Goal: Task Accomplishment & Management: Use online tool/utility

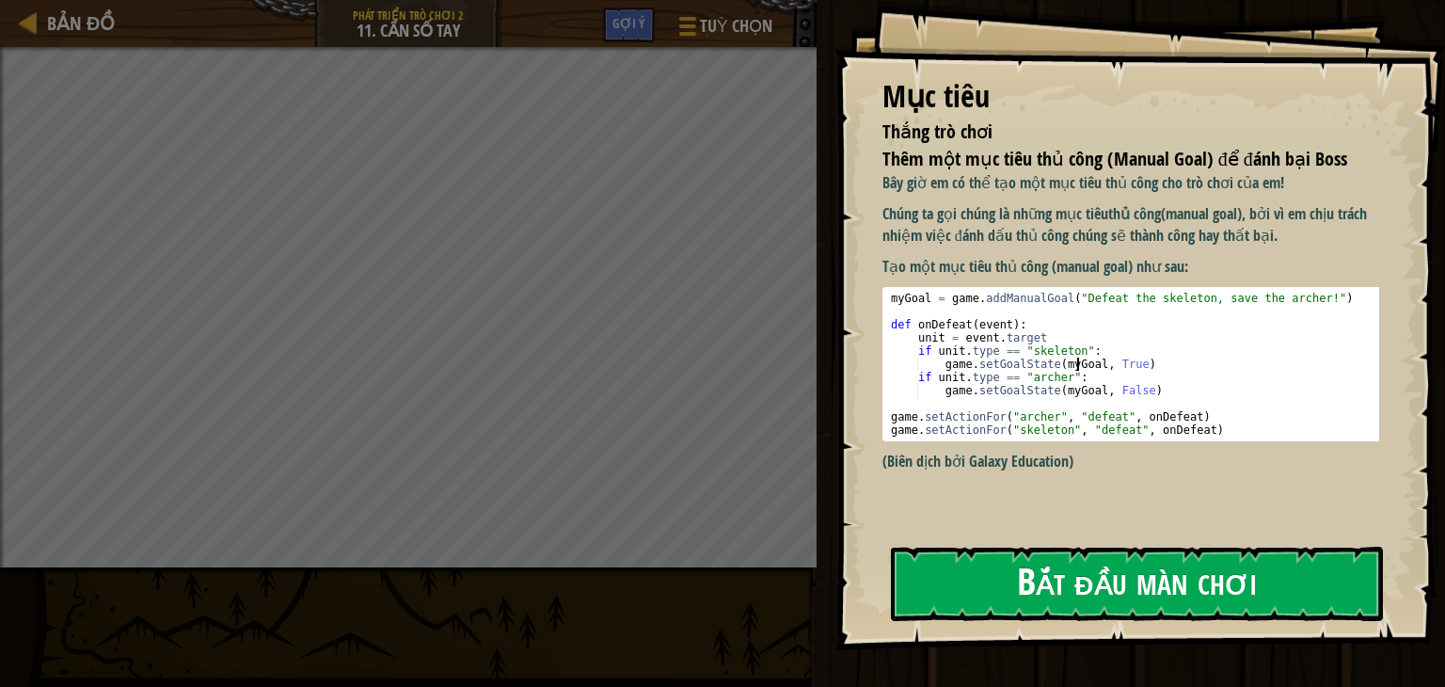
type textarea "game.setGoalState(myGoal, True)"
drag, startPoint x: 1079, startPoint y: 368, endPoint x: 1074, endPoint y: 390, distance: 23.1
click at [1080, 370] on div "myGoal = game . addManualGoal ( "Defeat the skeleton, save the archer!" ) def o…" at bounding box center [1137, 377] width 501 height 171
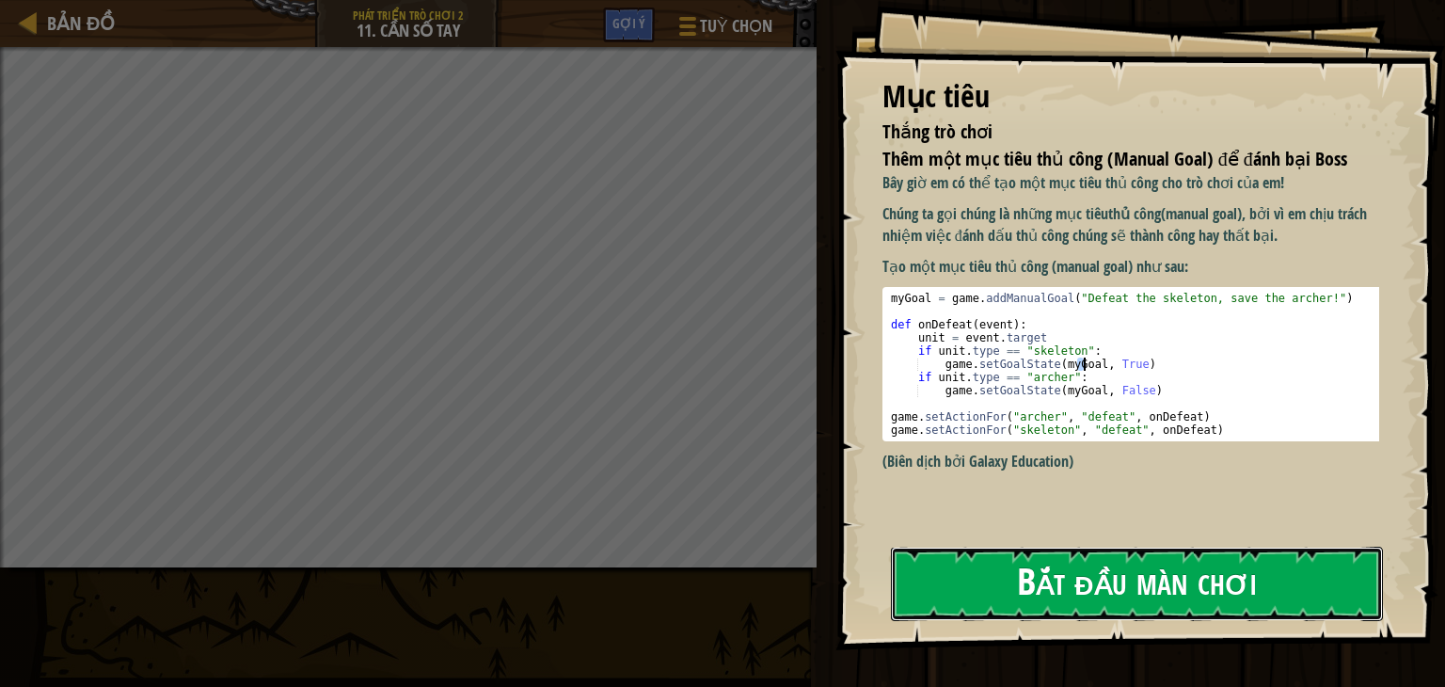
click at [993, 568] on button "Bắt đầu màn chơi" at bounding box center [1137, 584] width 492 height 74
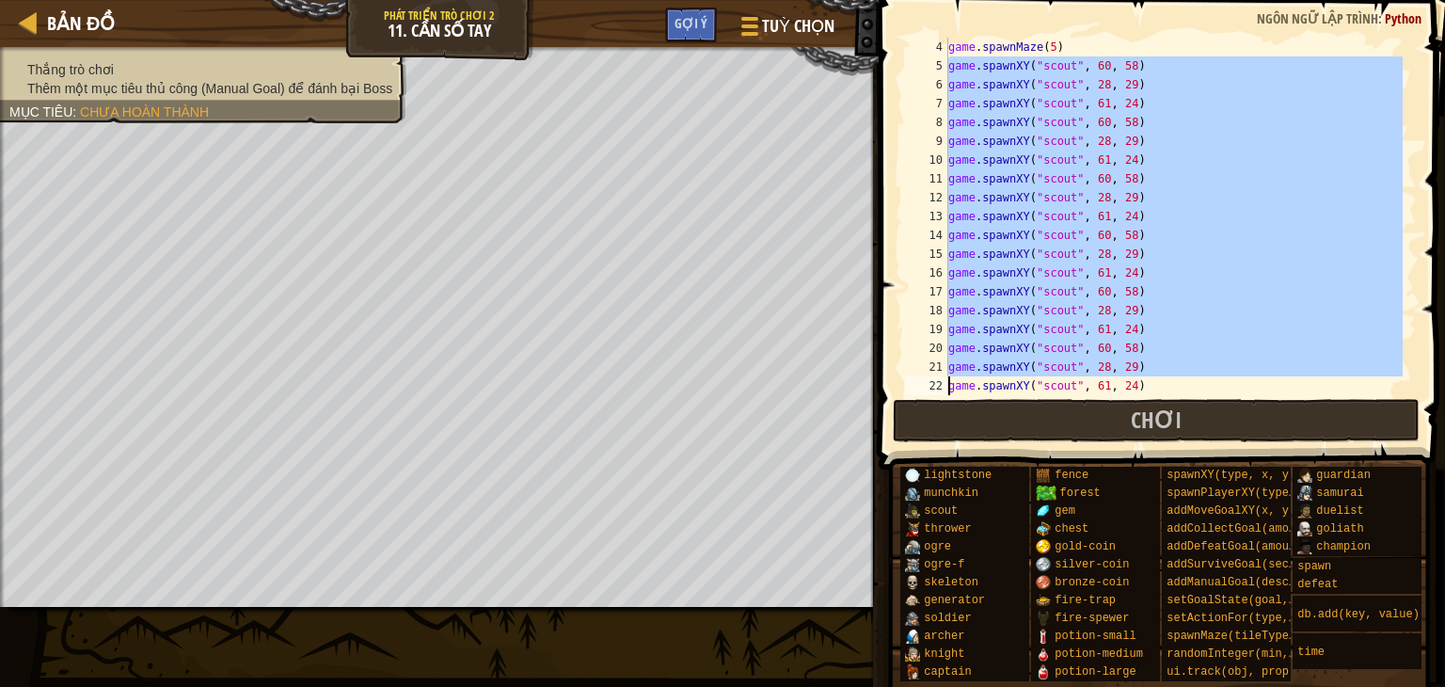
scroll to position [339, 0]
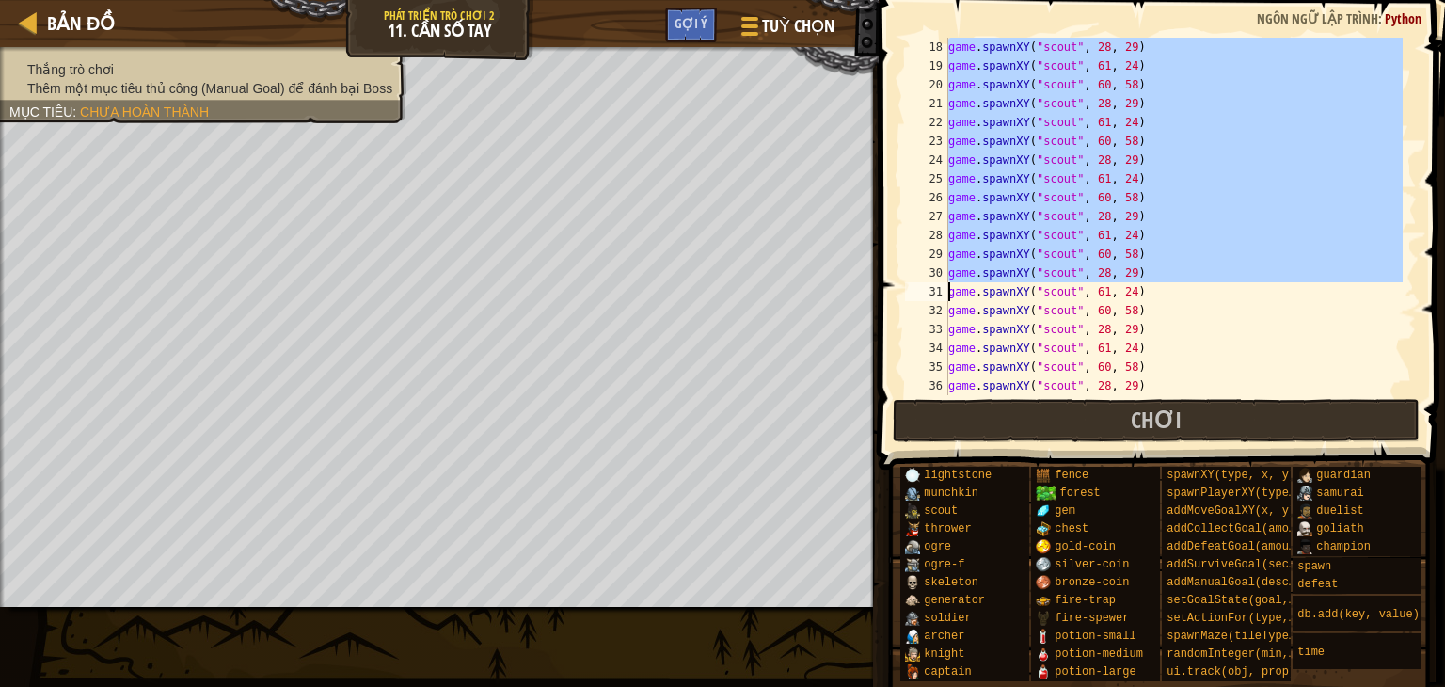
drag, startPoint x: 946, startPoint y: 144, endPoint x: 1113, endPoint y: 270, distance: 209.6
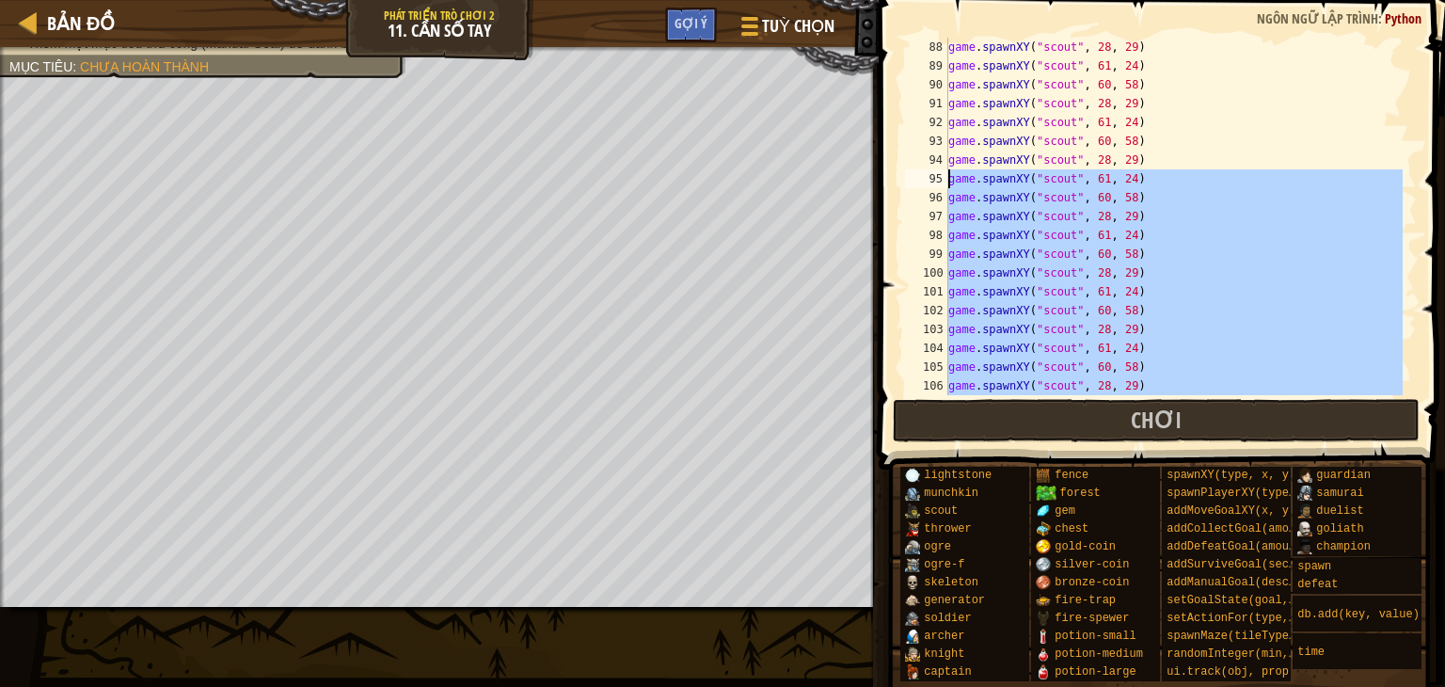
scroll to position [1656, 0]
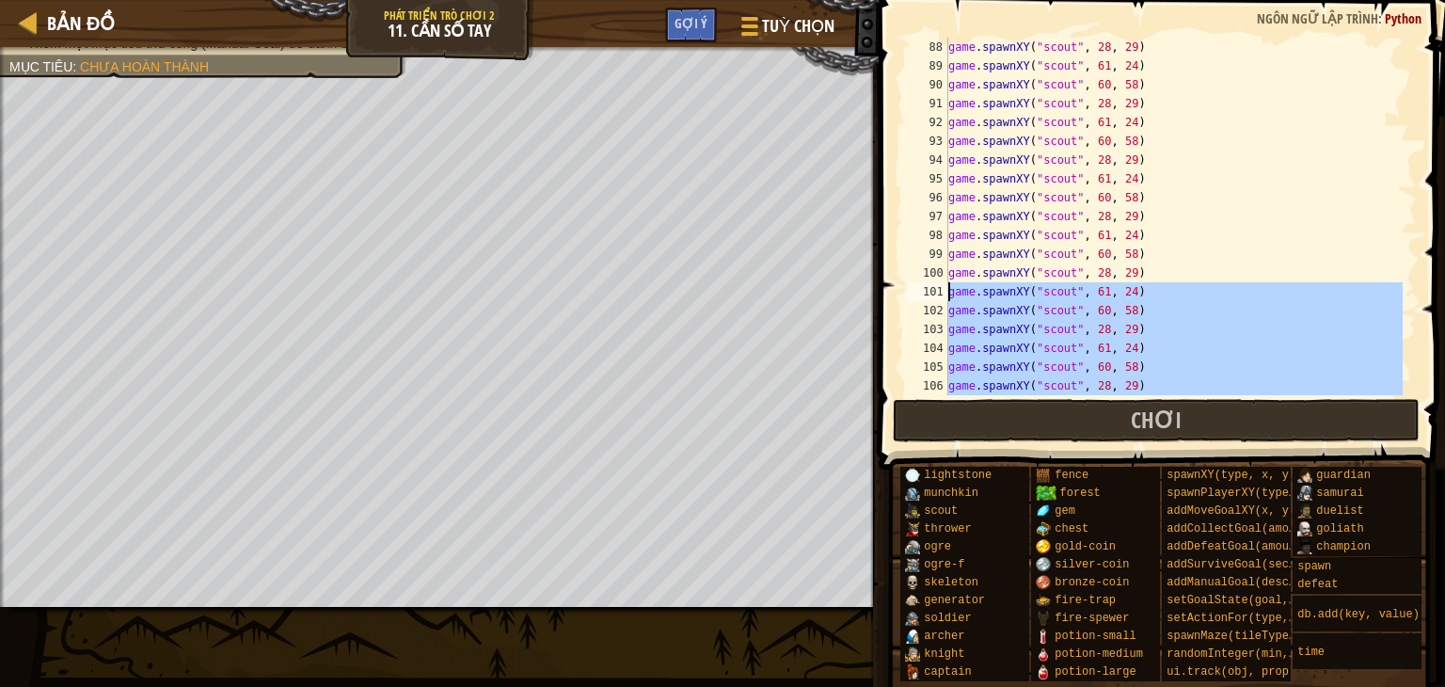
drag, startPoint x: 1133, startPoint y: 217, endPoint x: 942, endPoint y: 294, distance: 205.6
click at [942, 294] on div "game.spawnXY("scout", 61, 24) 88 89 90 91 92 93 94 95 96 97 98 99 100 101 102 1…" at bounding box center [1159, 217] width 516 height 358
type textarea "game.spawnXY("scout", 61, 24) game.spawnXY("scout", 60, 58)"
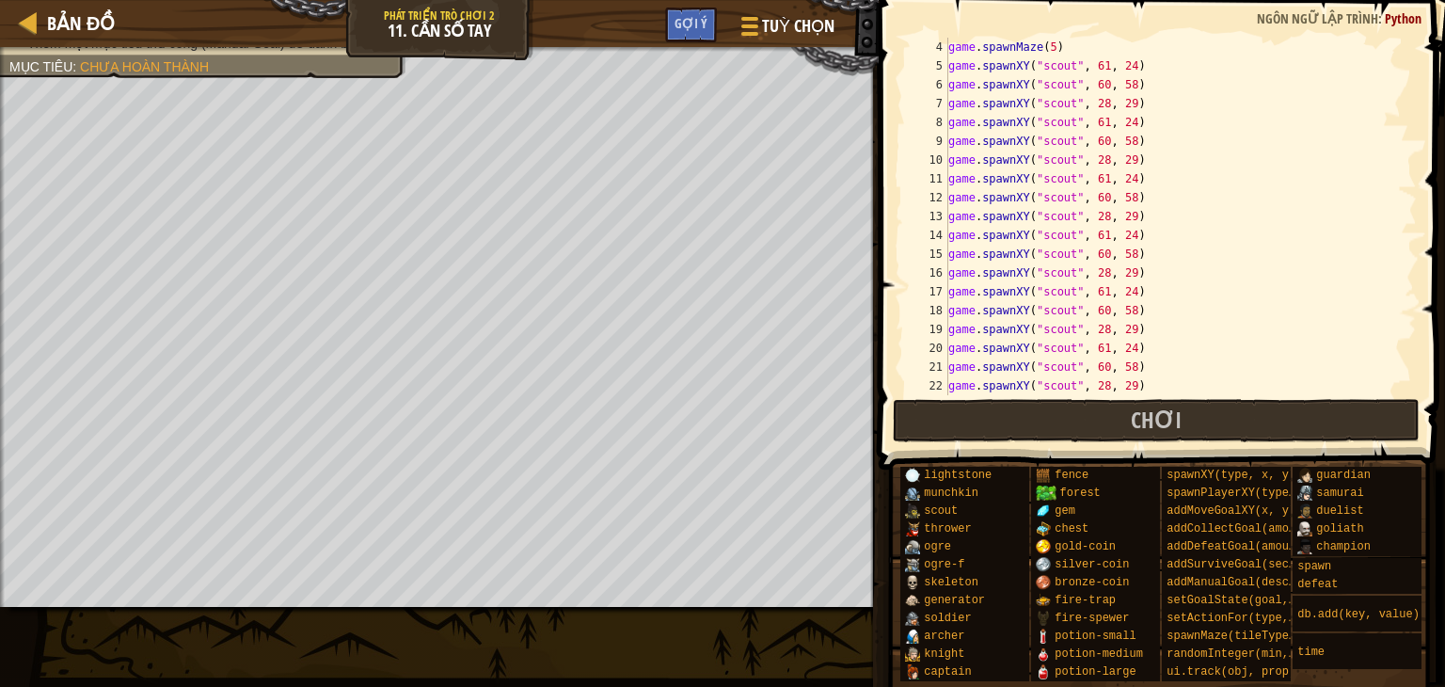
scroll to position [0, 0]
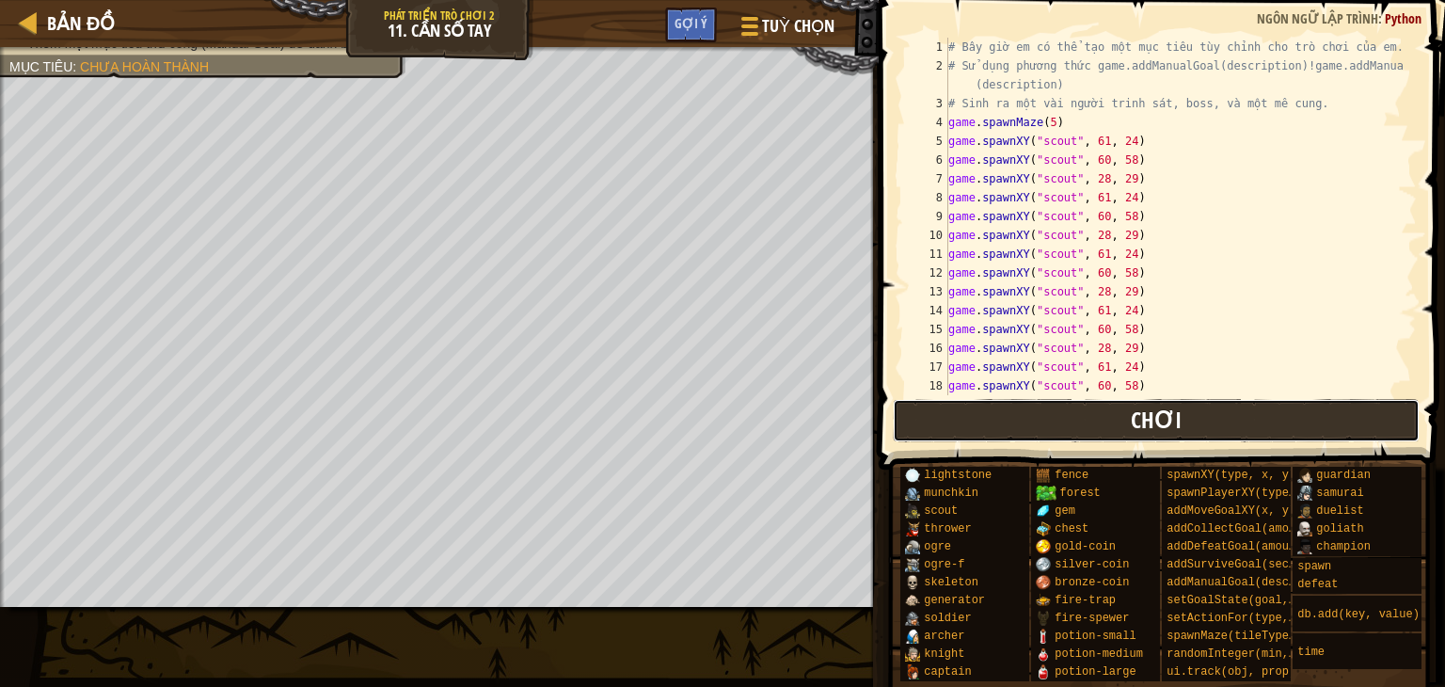
click at [964, 417] on button "Chơi" at bounding box center [1157, 420] width 528 height 43
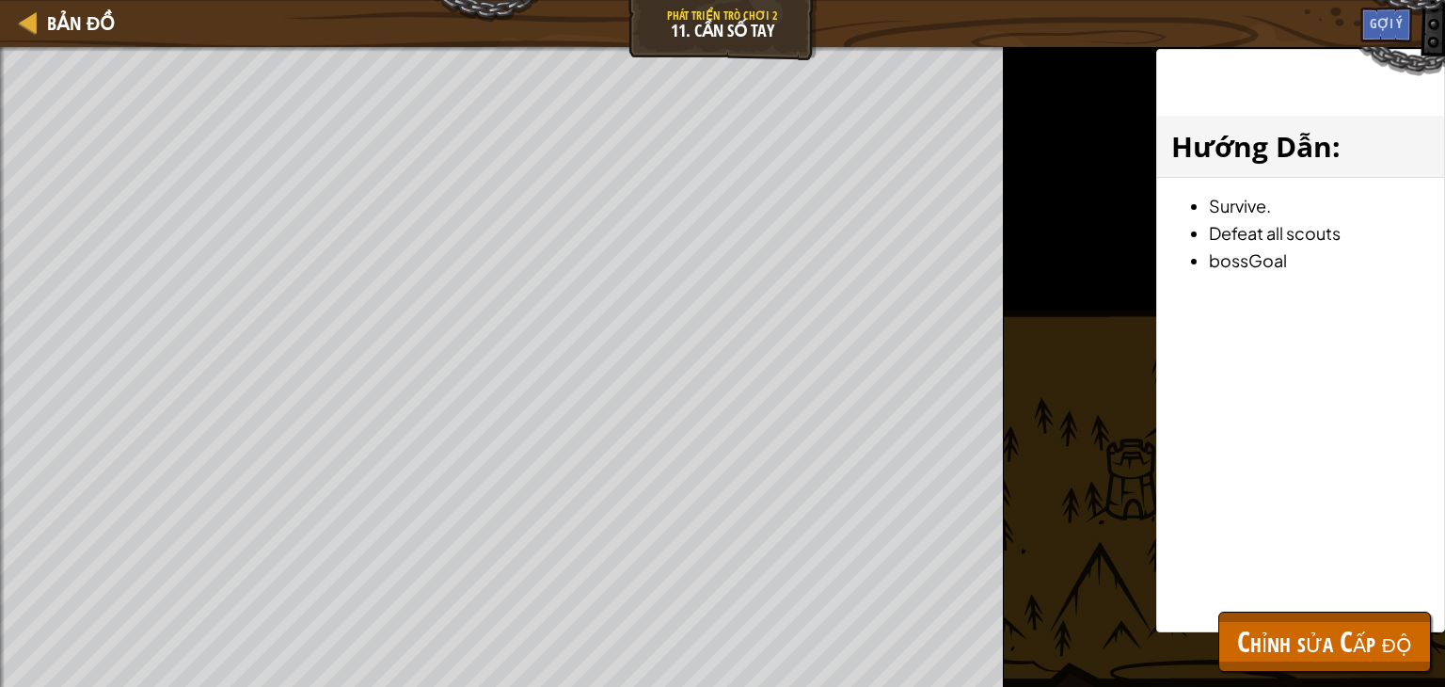
click at [90, 137] on div "Thắng trò chơi Thêm một mục tiêu thủ công (Manual Goal) để đánh bại Boss Mục ti…" at bounding box center [502, 367] width 1004 height 640
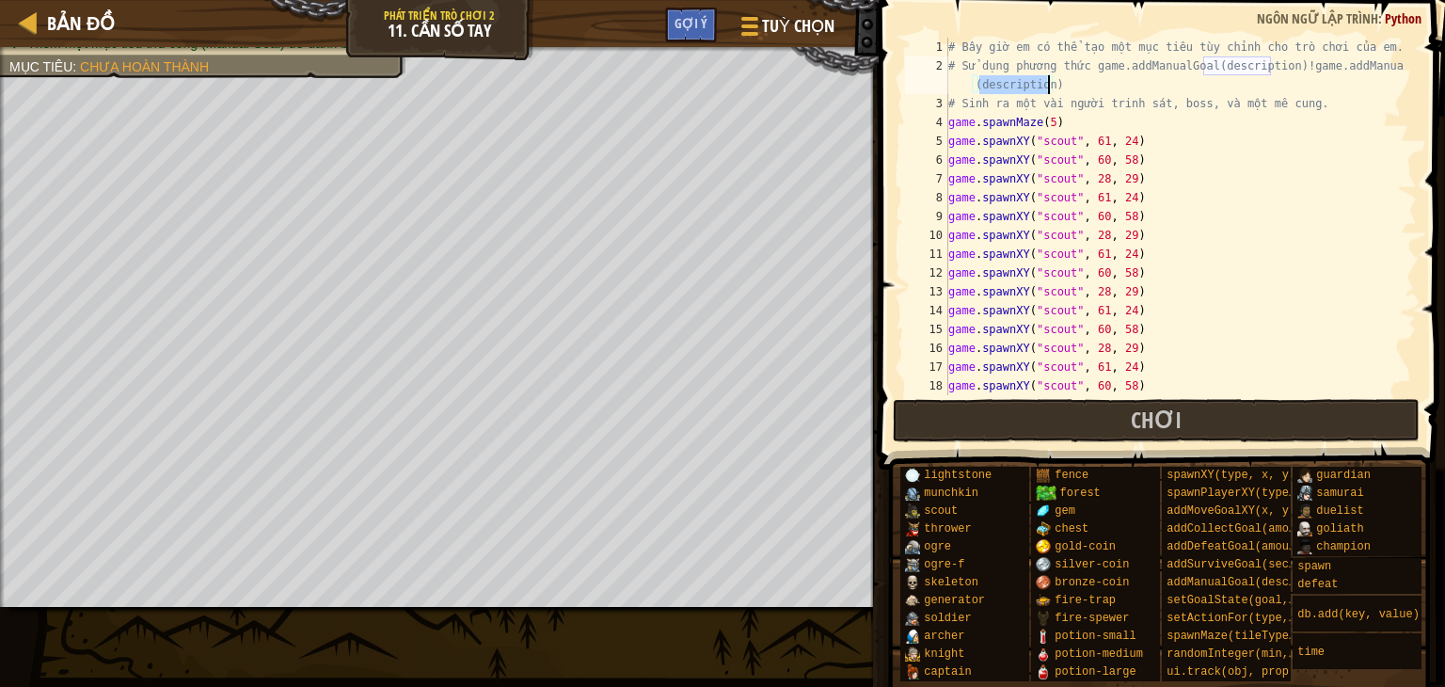
drag, startPoint x: 980, startPoint y: 81, endPoint x: 1049, endPoint y: 77, distance: 68.8
click at [1049, 77] on div "# Bây giờ em có thể tạo một mục tiêu tùy chỉnh cho trò chơi của em. # Sử dụng p…" at bounding box center [1174, 235] width 458 height 395
drag, startPoint x: 1284, startPoint y: 69, endPoint x: 1230, endPoint y: 91, distance: 59.1
click at [1230, 91] on div "# Bây giờ em có thể tạo một mục tiêu tùy chỉnh cho trò chơi của em. # Sử dụng p…" at bounding box center [1174, 235] width 458 height 395
type textarea "# Sử dụng phương thức game.addManualGoal(description)!"
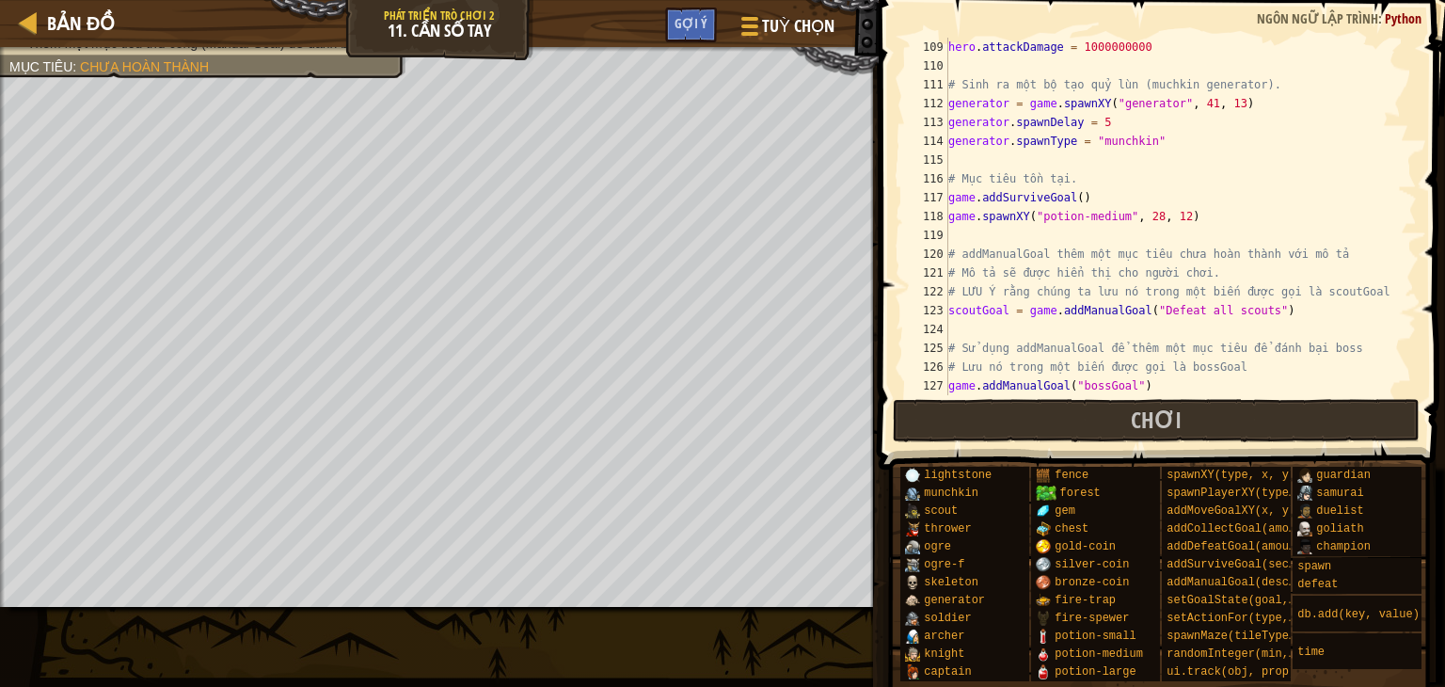
scroll to position [2032, 0]
click at [1024, 332] on div "hero . attackDamage = 1000000000 # Sinh ra một bộ tạo quỷ lùn (muchkin generato…" at bounding box center [1174, 235] width 458 height 395
paste textarea "description"
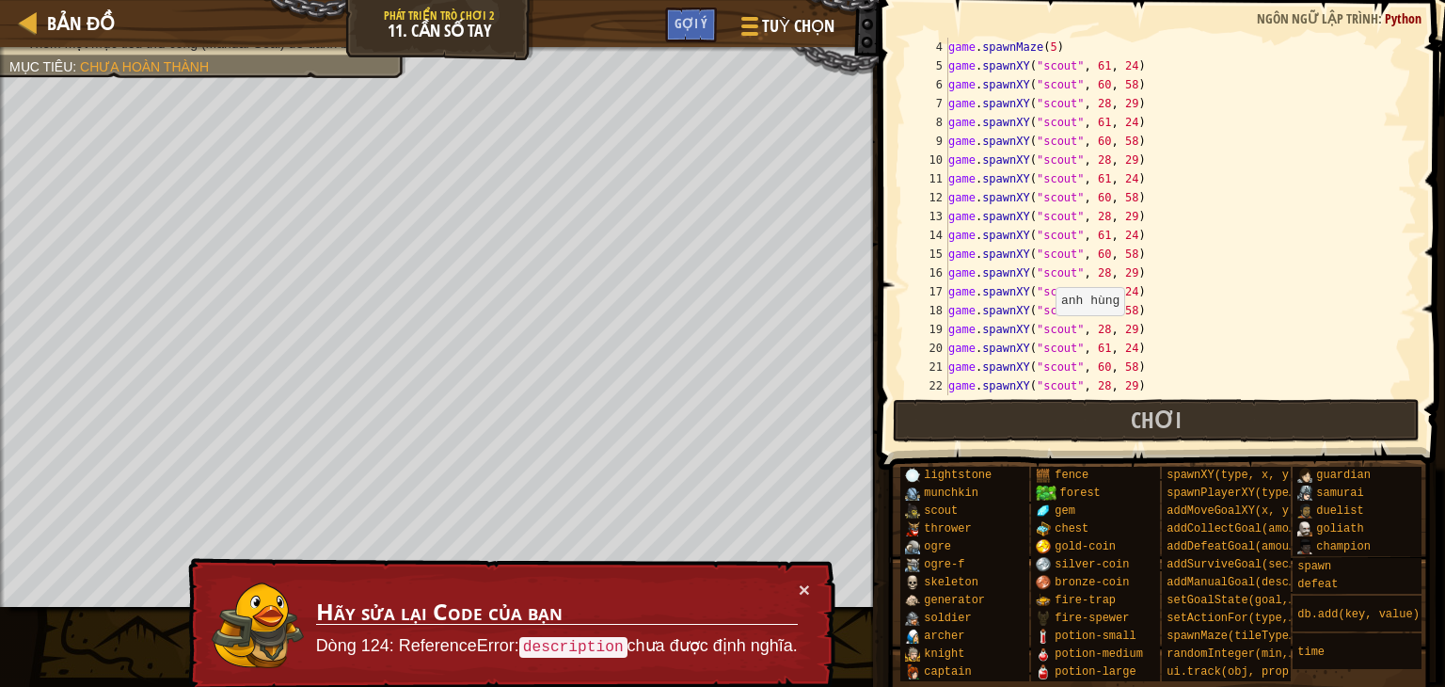
scroll to position [0, 0]
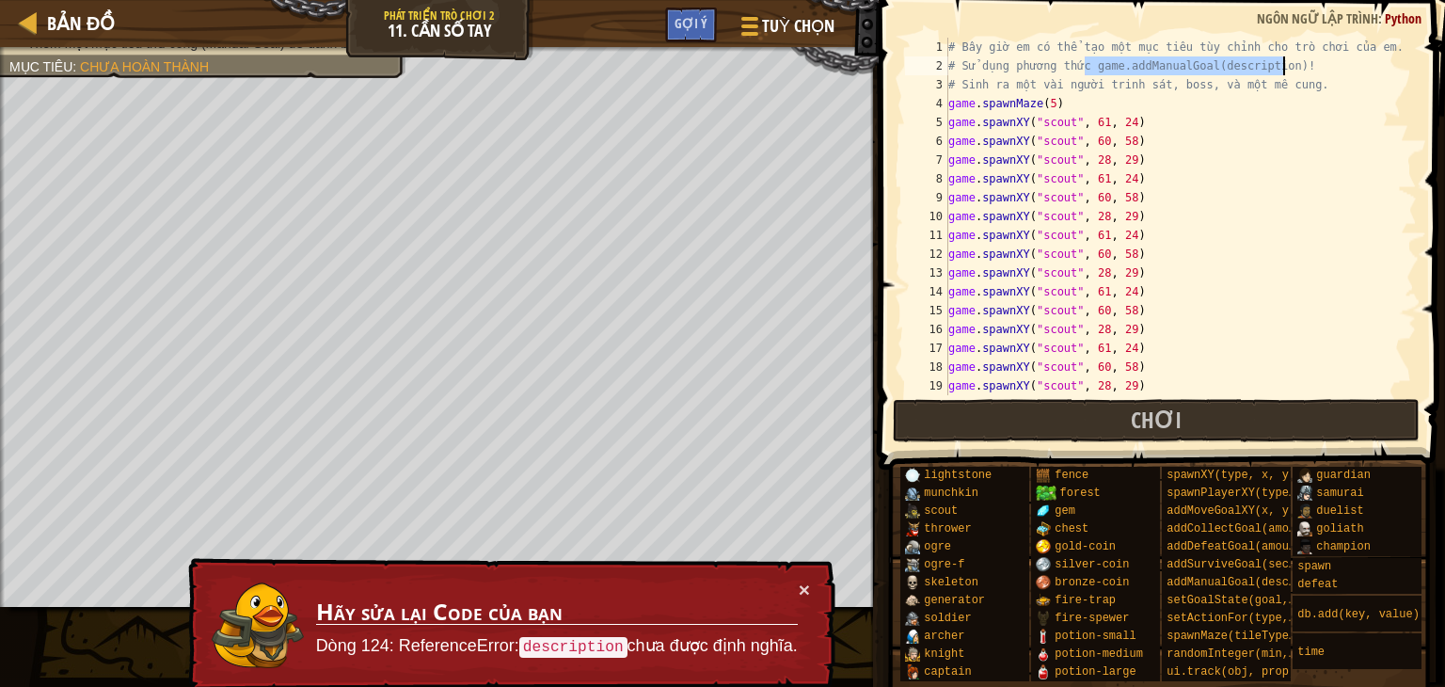
drag, startPoint x: 1084, startPoint y: 66, endPoint x: 1314, endPoint y: 67, distance: 230.5
click at [1314, 67] on div "# Bây giờ em có thể tạo một mục tiêu tùy chỉnh cho trò chơi của em. # Sử dụng p…" at bounding box center [1174, 235] width 458 height 395
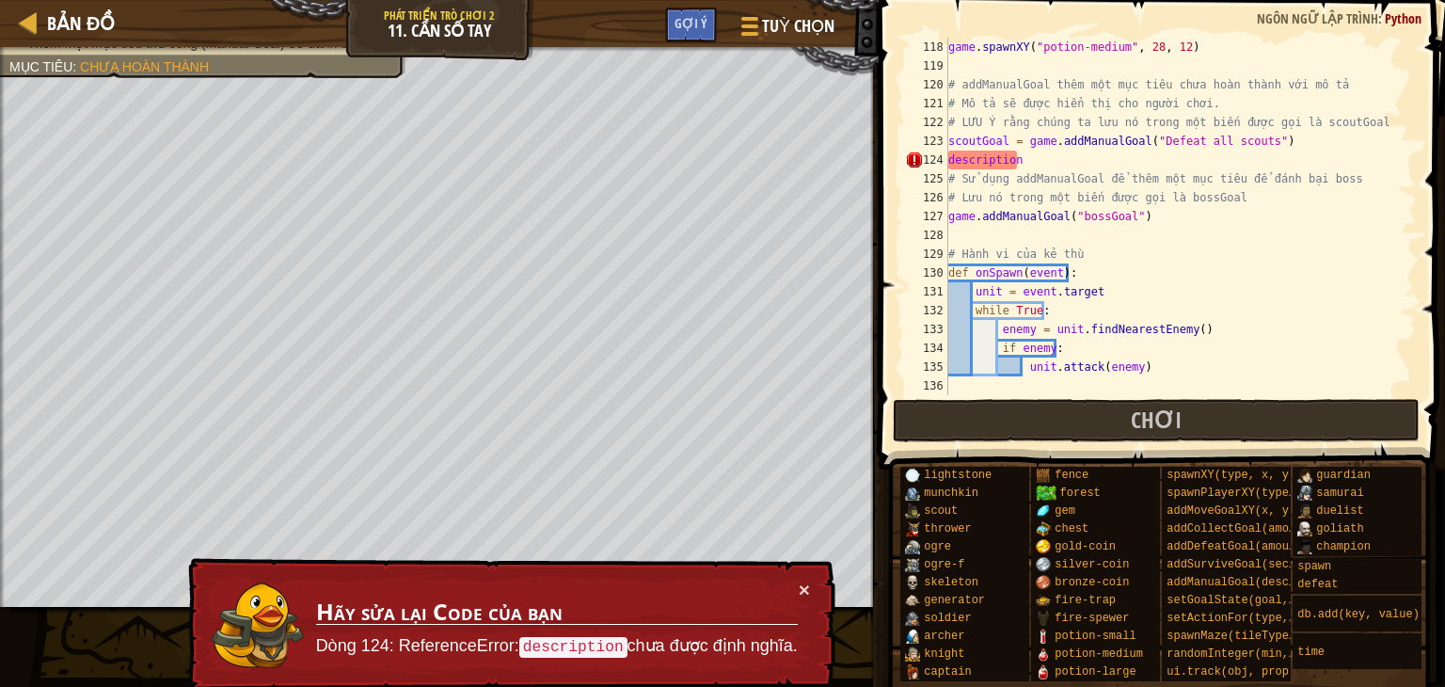
scroll to position [2201, 0]
click at [1044, 159] on div "game . spawnXY ( "potion-medium" , 28 , 12 ) # addManualGoal thêm một mục tiêu …" at bounding box center [1174, 235] width 458 height 395
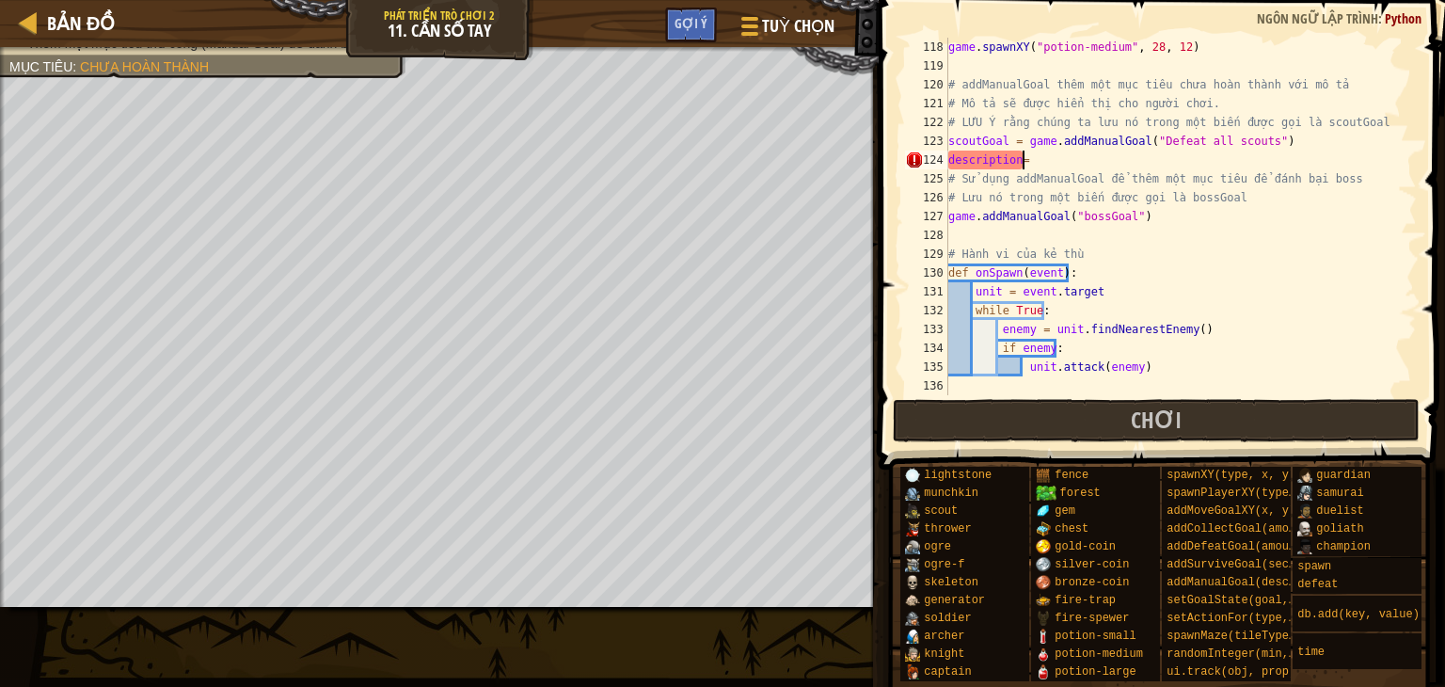
scroll to position [8, 4]
paste textarea "description=game.addManualGoal(description)!"
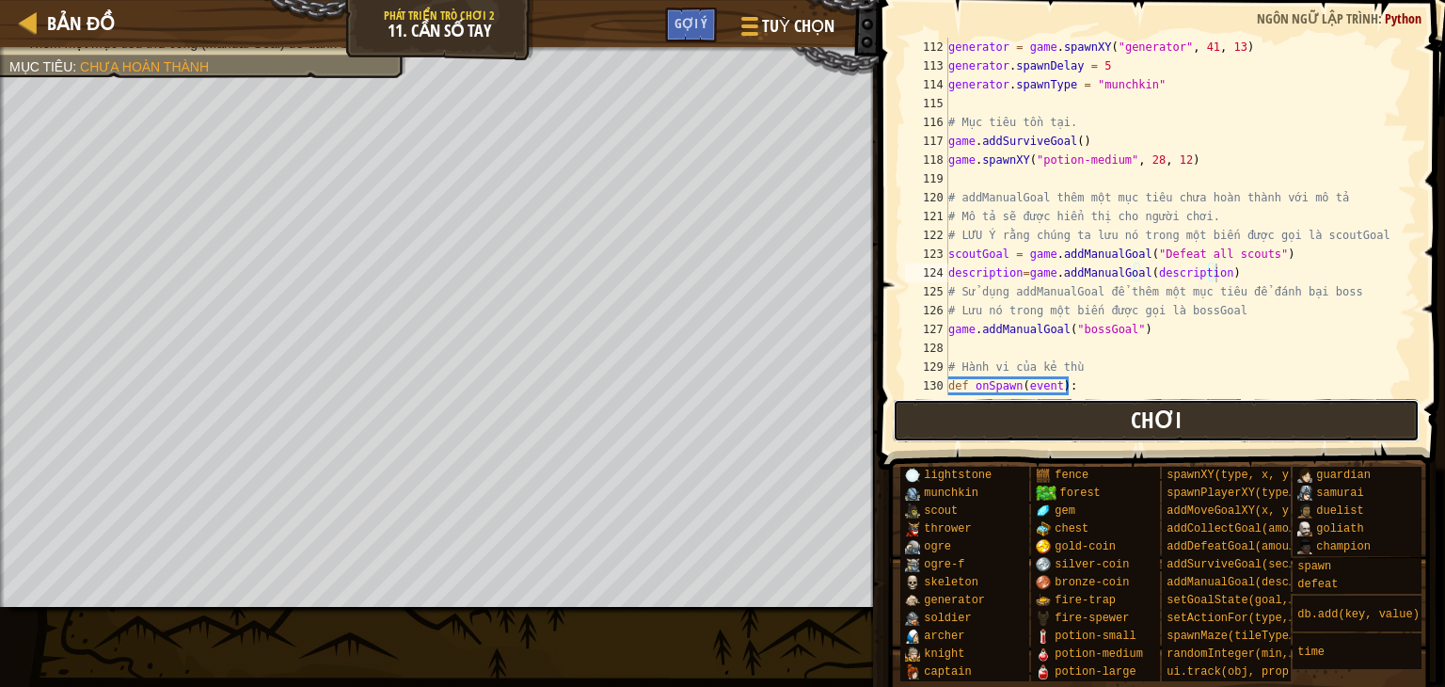
click at [1024, 428] on button "Chơi" at bounding box center [1157, 420] width 528 height 43
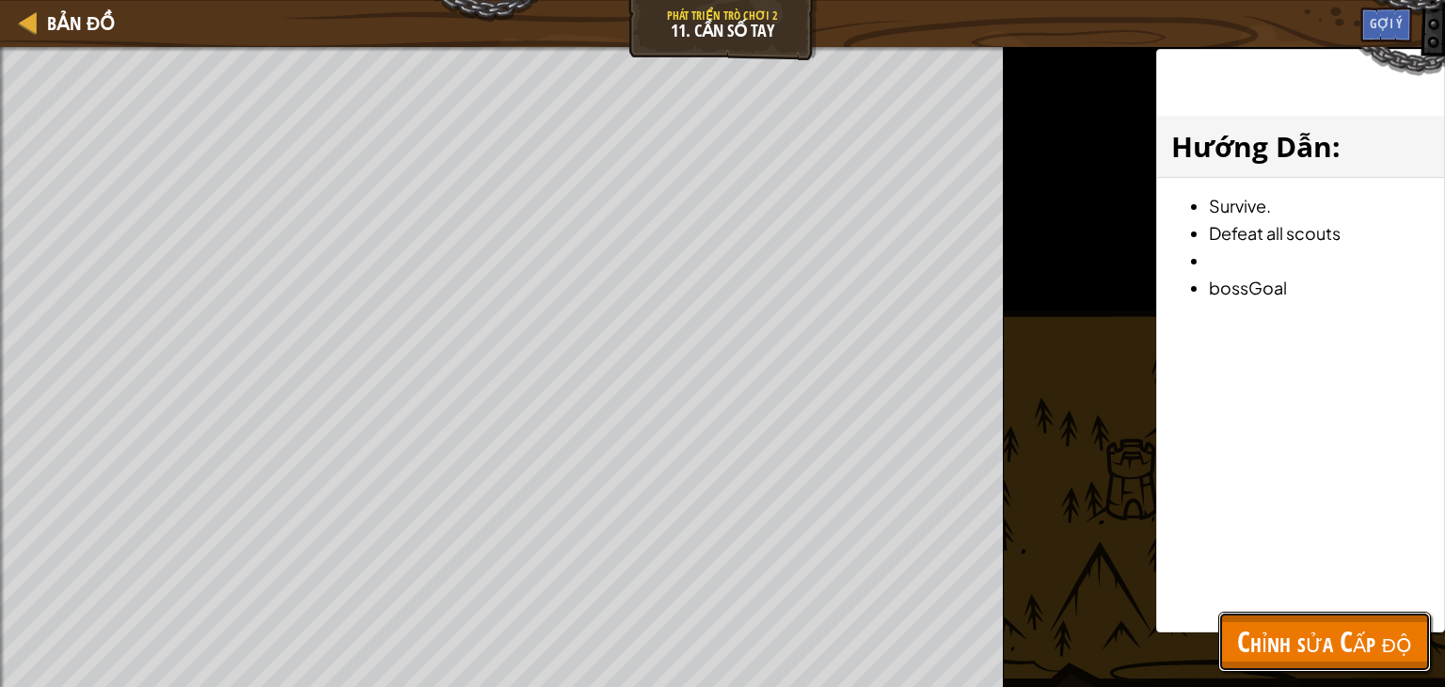
click at [1298, 622] on button "Chỉnh sửa Cấp độ" at bounding box center [1324, 642] width 213 height 60
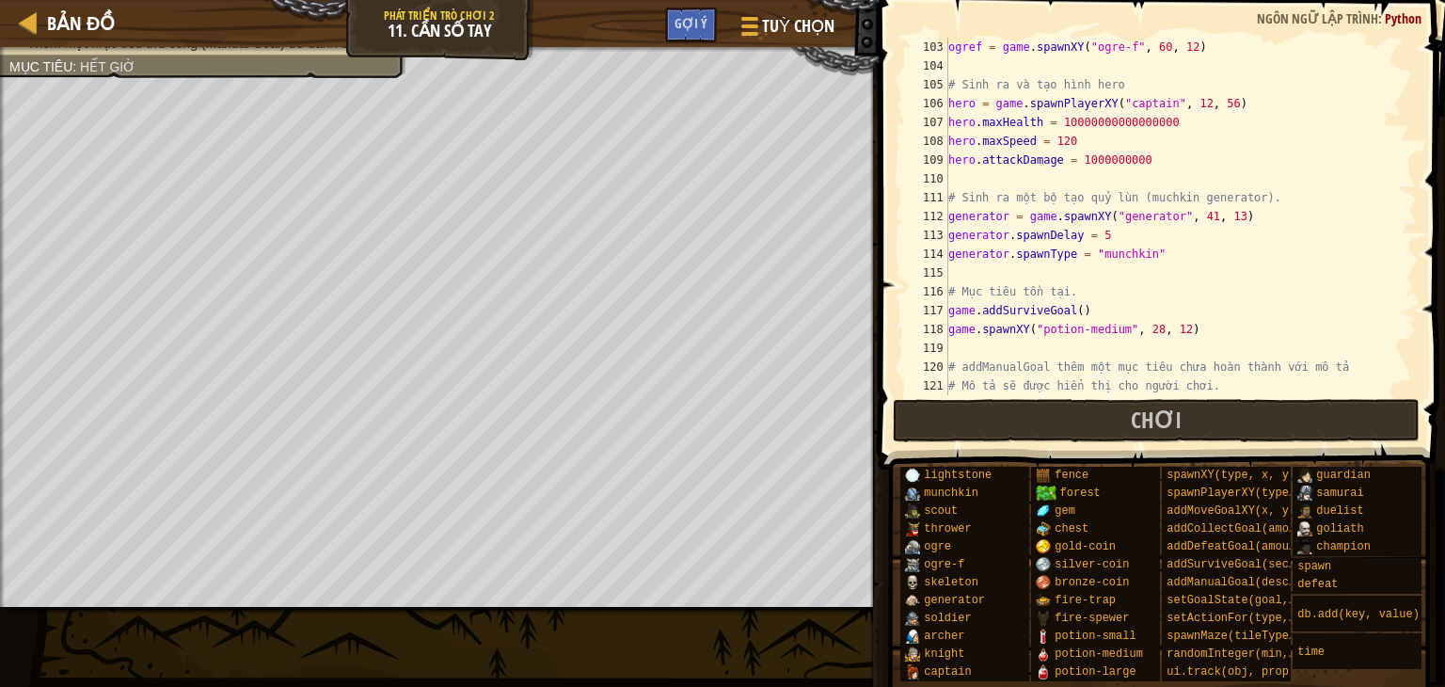
scroll to position [1919, 0]
click at [1168, 127] on div "ogref = game . spawnXY ( "ogre-f" , 60 , 12 ) # Sinh ra và tạo hình hero hero =…" at bounding box center [1174, 235] width 458 height 395
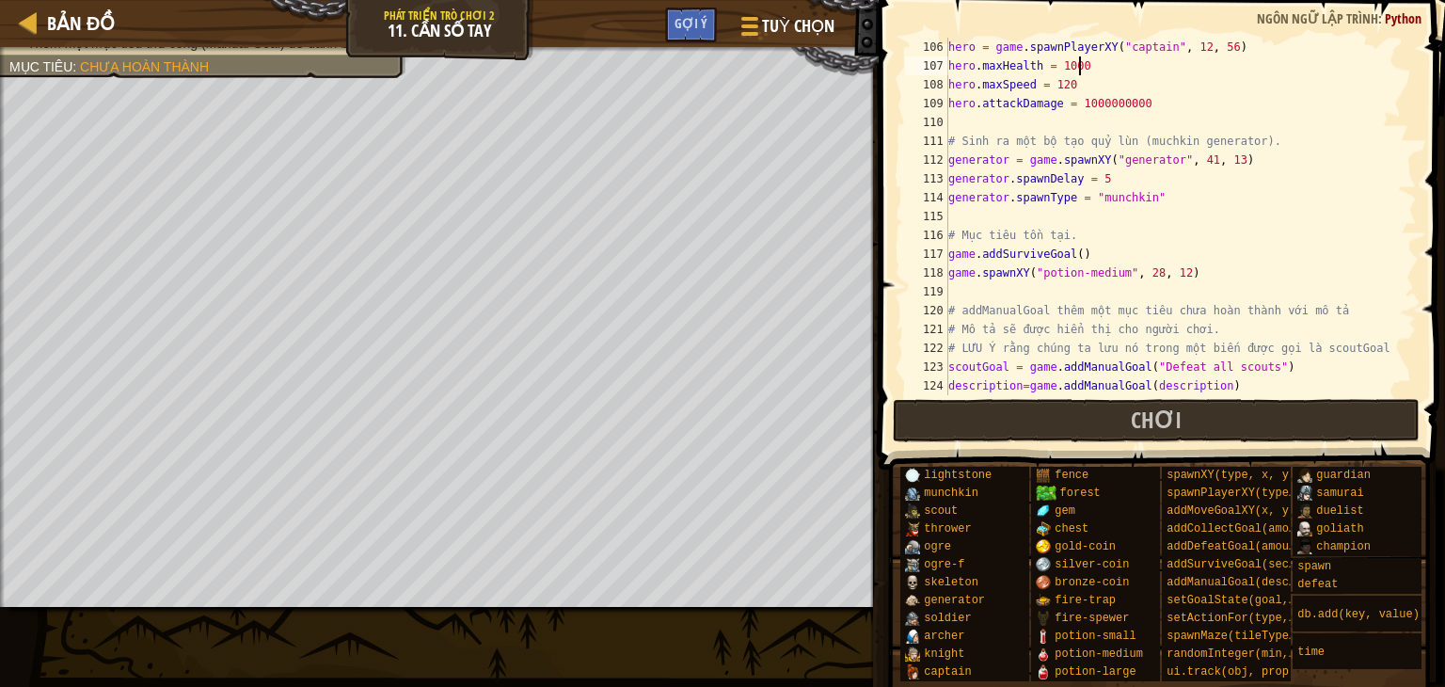
scroll to position [1976, 0]
click at [1150, 103] on div "hero = game . spawnPlayerXY ( "captain" , 12 , 56 ) hero . maxHealth = 1000 her…" at bounding box center [1174, 235] width 458 height 395
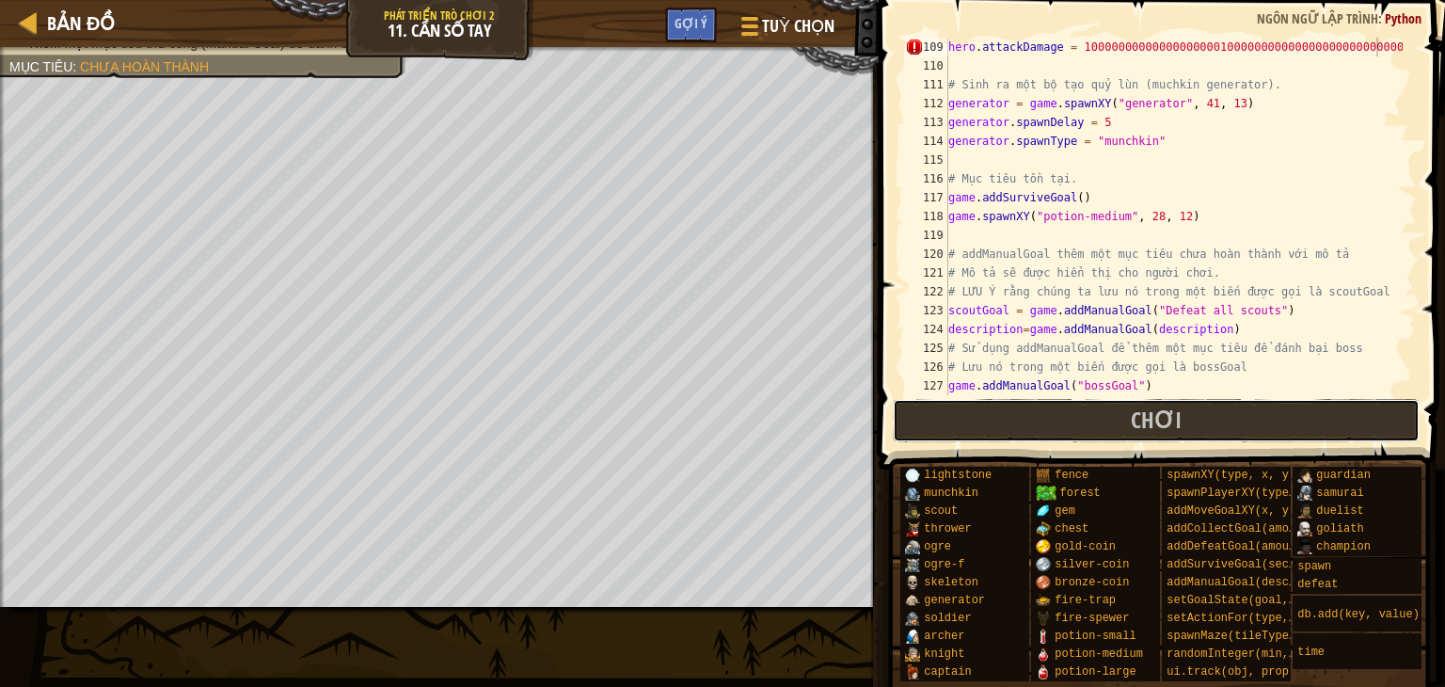
drag, startPoint x: 1121, startPoint y: 437, endPoint x: 1112, endPoint y: 432, distance: 11.0
click at [1120, 437] on button "Chơi" at bounding box center [1157, 420] width 528 height 43
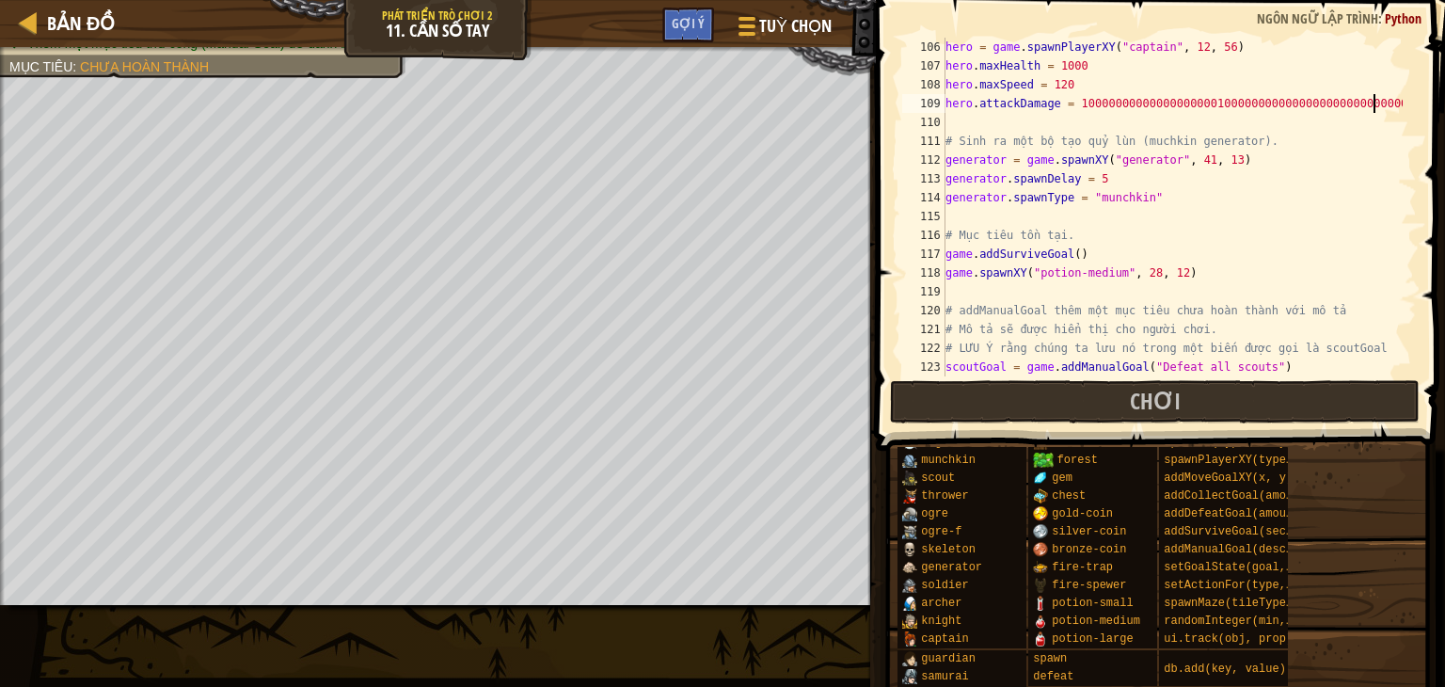
scroll to position [1806, 0]
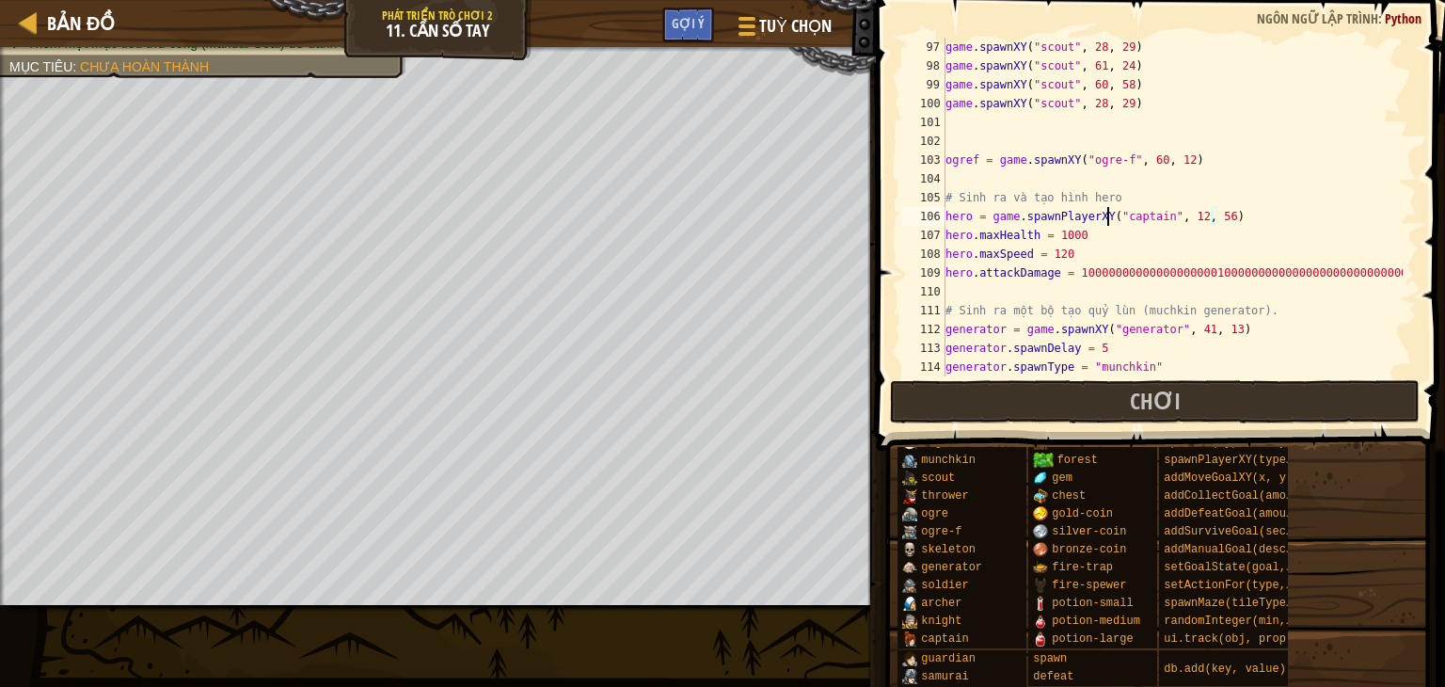
drag, startPoint x: 1106, startPoint y: 223, endPoint x: 1099, endPoint y: 233, distance: 12.8
click at [1105, 223] on div "game . spawnXY ( "scout" , 28 , 29 ) game . spawnXY ( "scout" , 61 , 24 ) game …" at bounding box center [1172, 226] width 461 height 376
click at [1099, 234] on div "game . spawnXY ( "scout" , 28 , 29 ) game . spawnXY ( "scout" , 61 , 24 ) game …" at bounding box center [1172, 226] width 461 height 376
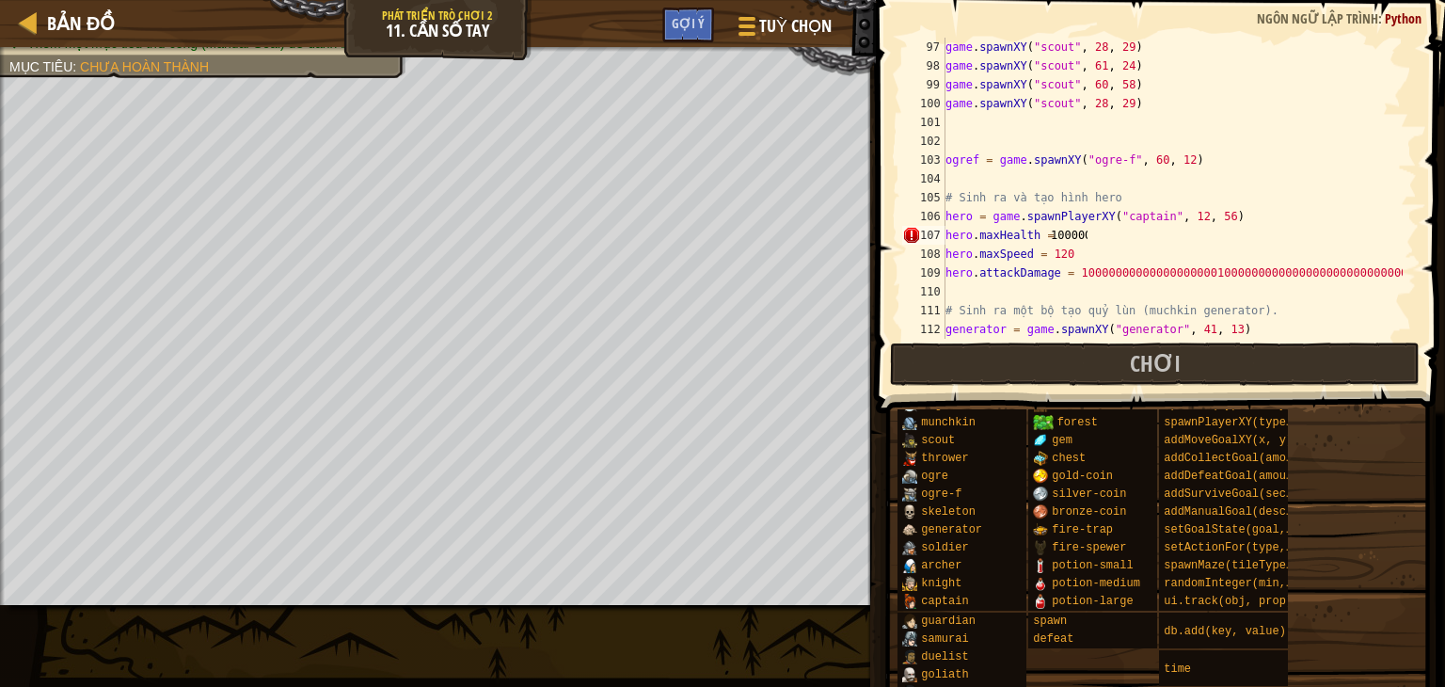
scroll to position [0, 1]
type textarea "100000100000"
click at [1047, 349] on button "Chơi" at bounding box center [1155, 363] width 531 height 43
click at [1093, 396] on span at bounding box center [1158, 668] width 556 height 557
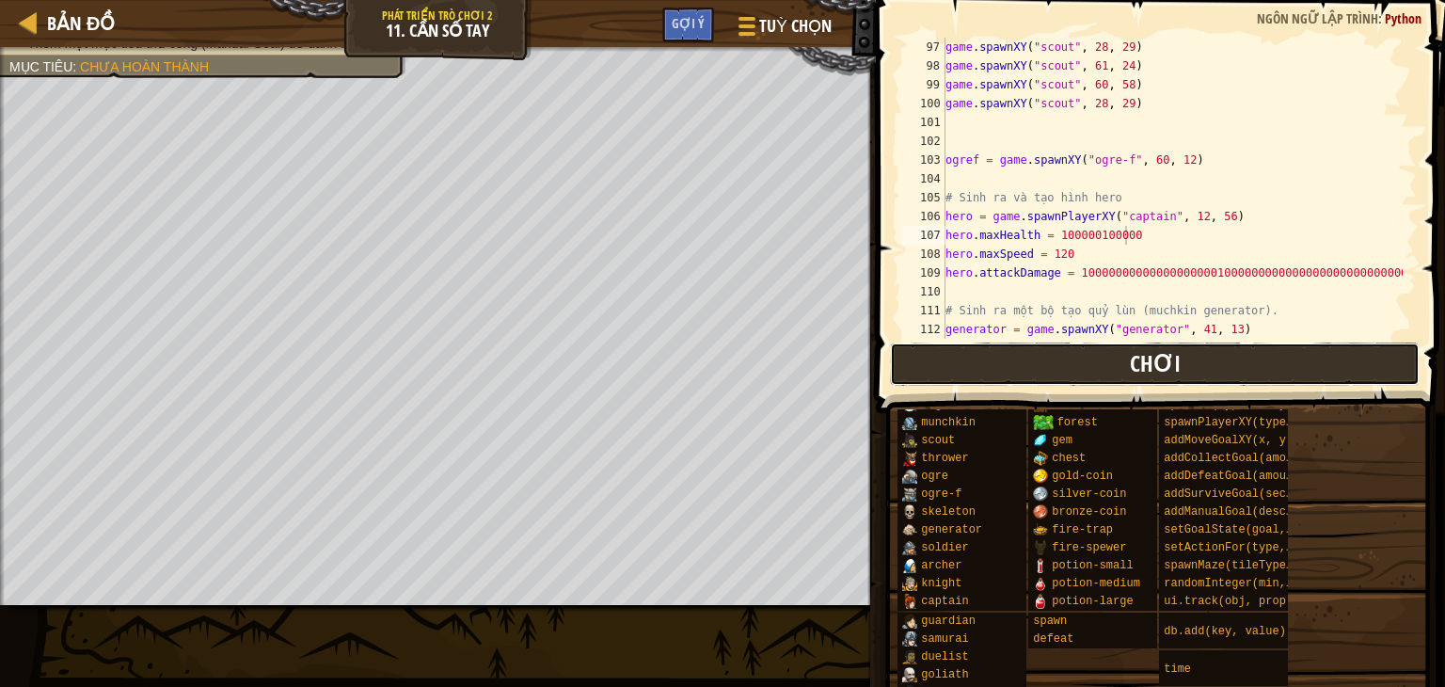
click at [1084, 375] on button "Chơi" at bounding box center [1155, 363] width 531 height 43
